Goal: Information Seeking & Learning: Learn about a topic

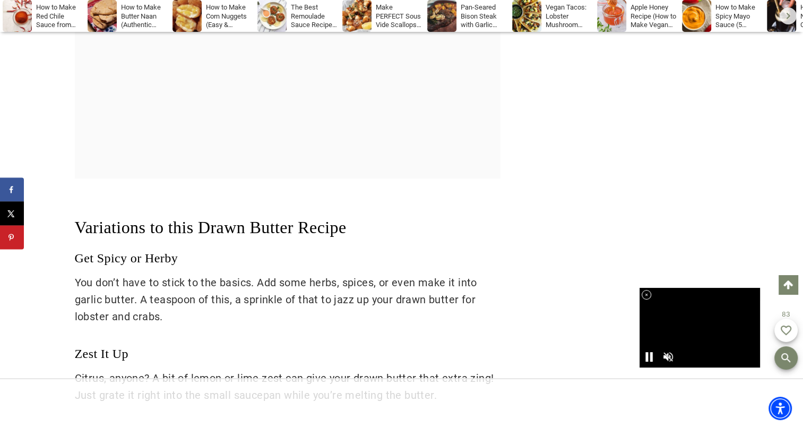
scroll to position [5029, 0]
